Goal: Information Seeking & Learning: Learn about a topic

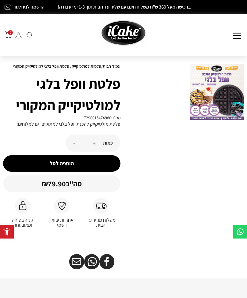
click at [243, 28] on div "מוצרי המותג מולטיקייק® - אפייה ב-5 דקות מולטיקייק המקורי מארז מולטיקייק 10 ב-1 …" at bounding box center [202, 35] width 85 height 14
click at [238, 36] on button at bounding box center [237, 36] width 10 height 6
click at [238, 38] on button at bounding box center [237, 36] width 10 height 6
click at [240, 35] on button at bounding box center [237, 36] width 10 height 6
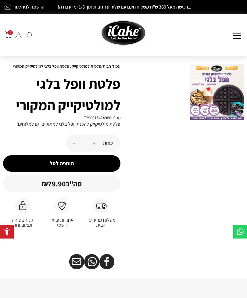
click at [237, 34] on button at bounding box center [237, 36] width 10 height 6
click at [237, 35] on button at bounding box center [237, 36] width 10 height 6
click at [237, 37] on button at bounding box center [237, 36] width 10 height 6
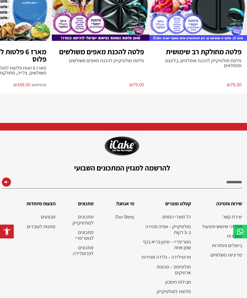
scroll to position [413, 0]
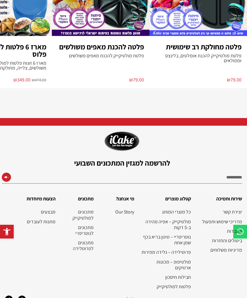
click at [79, 218] on link "מתכונים למולטיקייק" at bounding box center [78, 215] width 32 height 12
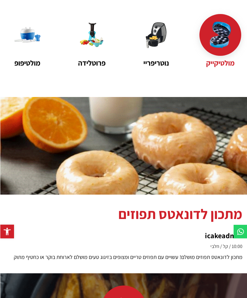
scroll to position [86, 0]
click at [225, 51] on div at bounding box center [220, 35] width 42 height 42
click at [221, 68] on name "מולטיקייק" at bounding box center [220, 62] width 42 height 11
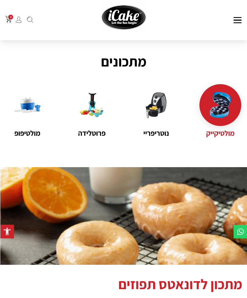
scroll to position [2, 0]
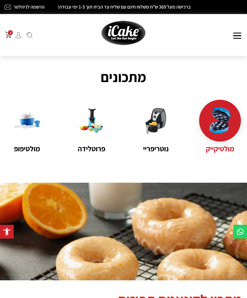
click at [239, 33] on button at bounding box center [237, 36] width 10 height 6
click at [241, 34] on button at bounding box center [237, 36] width 10 height 6
click at [27, 34] on img at bounding box center [29, 35] width 6 height 6
click at [28, 32] on img at bounding box center [29, 35] width 6 height 6
click at [32, 35] on img at bounding box center [29, 35] width 6 height 6
